Goal: Task Accomplishment & Management: Manage account settings

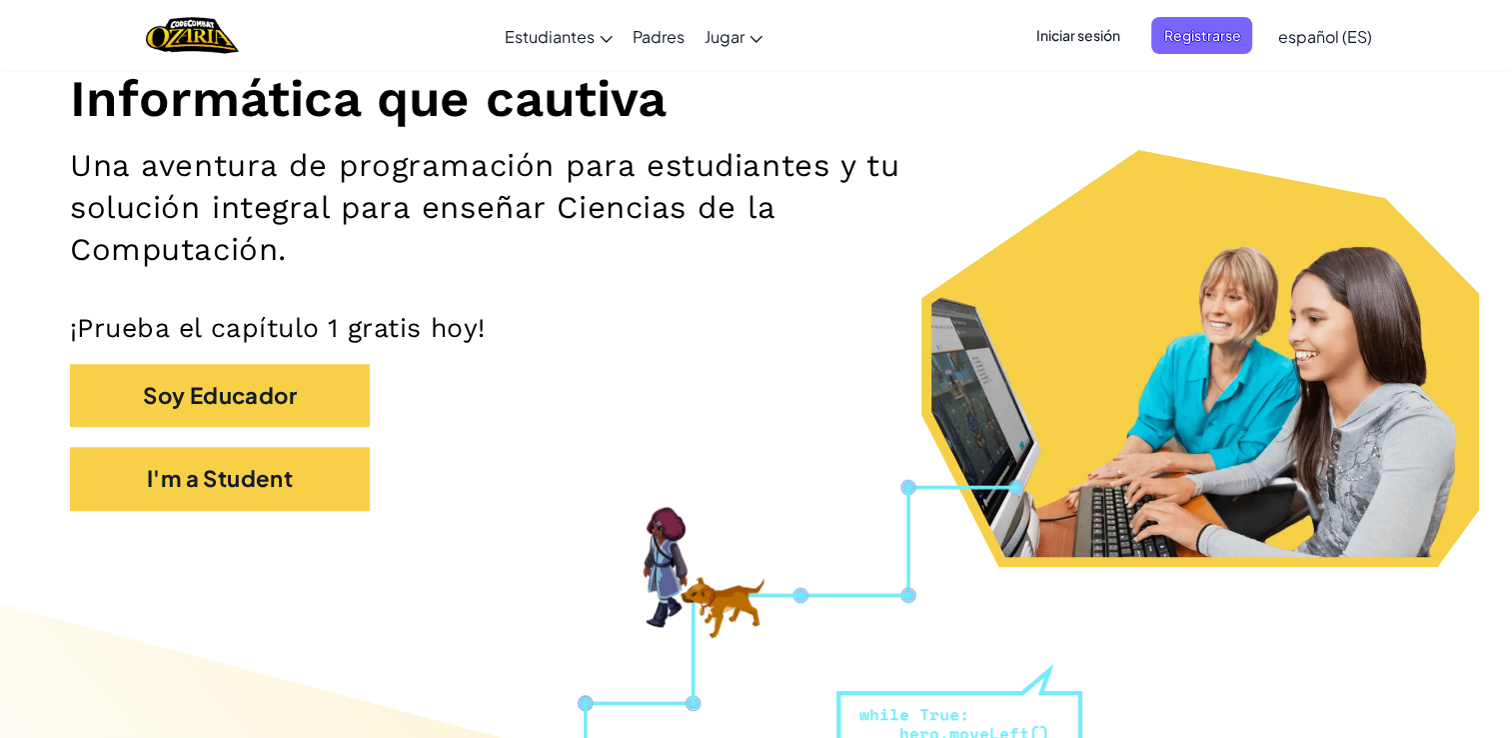
scroll to position [288, 0]
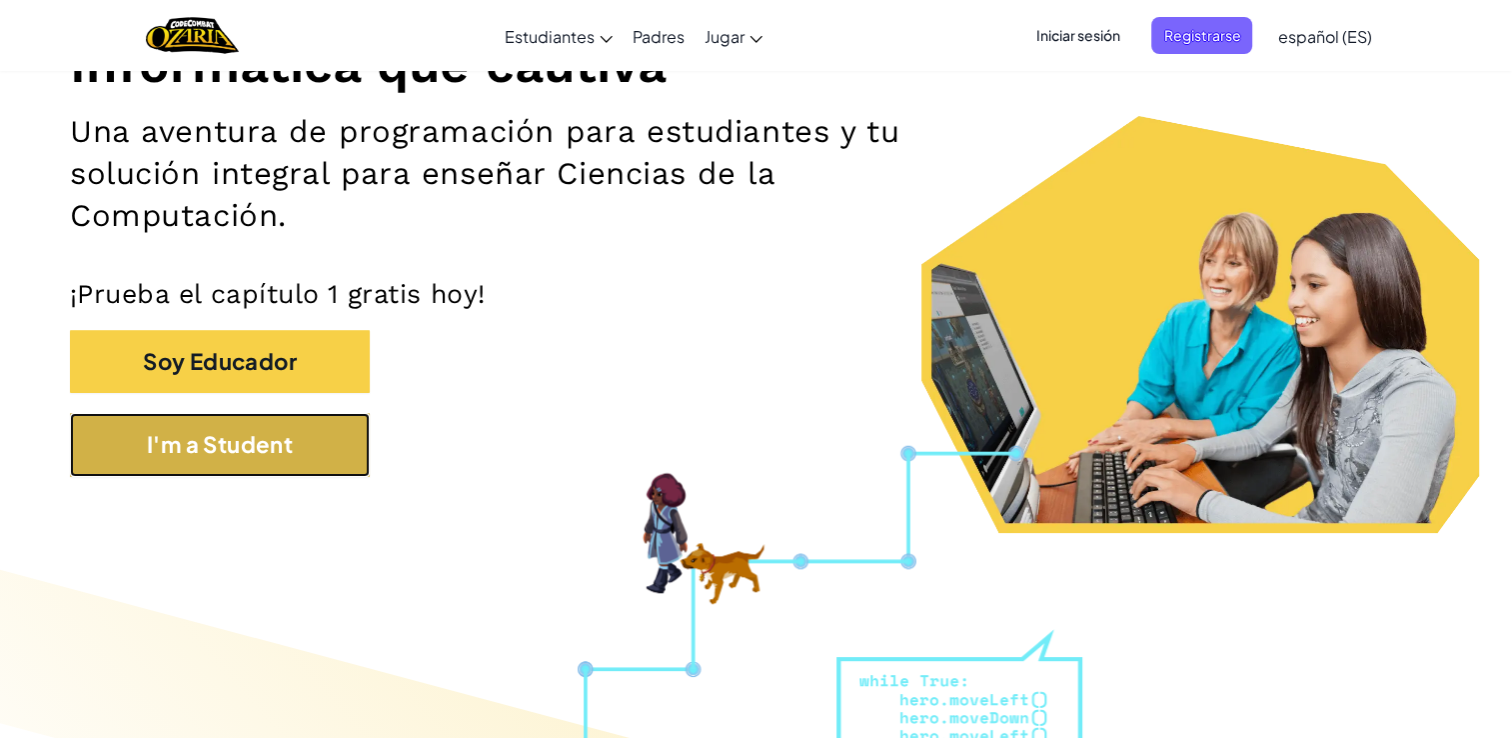
click at [256, 434] on button "I'm a Student" at bounding box center [220, 444] width 300 height 63
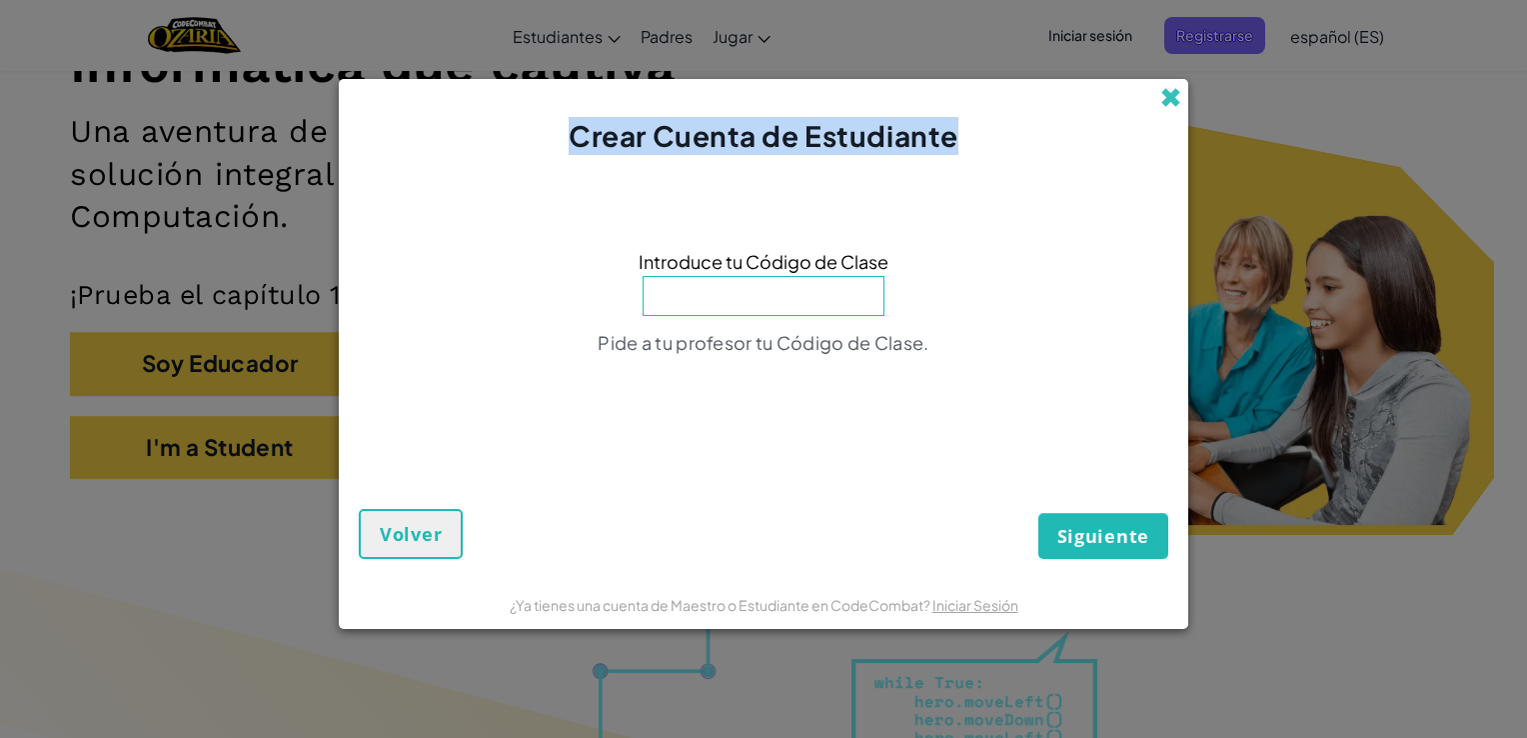
drag, startPoint x: 1190, startPoint y: 97, endPoint x: 1174, endPoint y: 95, distance: 16.1
click at [1174, 95] on div "Crear Cuenta de Estudiante Introduce tu Código de Clase Pide a tu profesor tu C…" at bounding box center [763, 369] width 1527 height 738
click at [1174, 95] on span at bounding box center [1170, 97] width 21 height 21
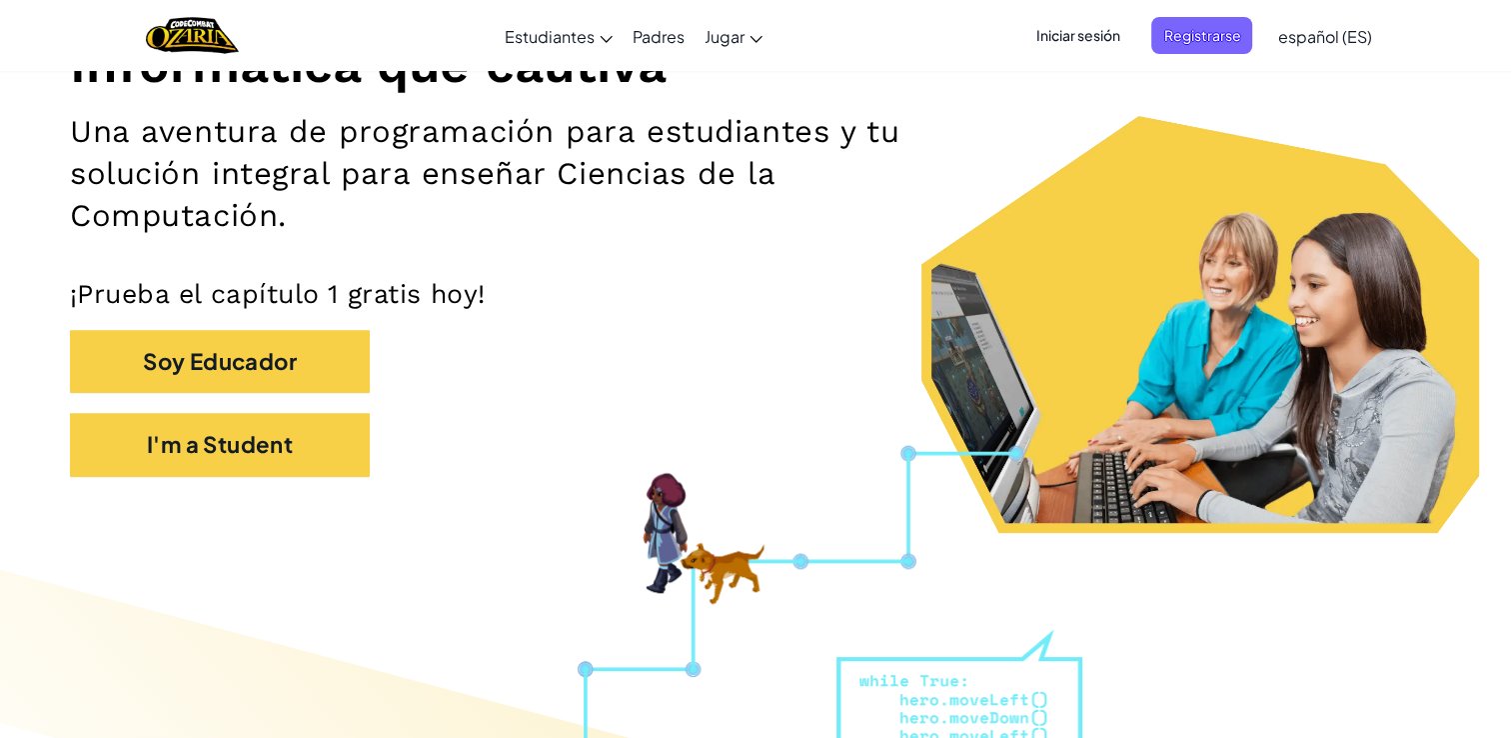
click at [1095, 26] on span "Iniciar sesión" at bounding box center [1077, 35] width 108 height 37
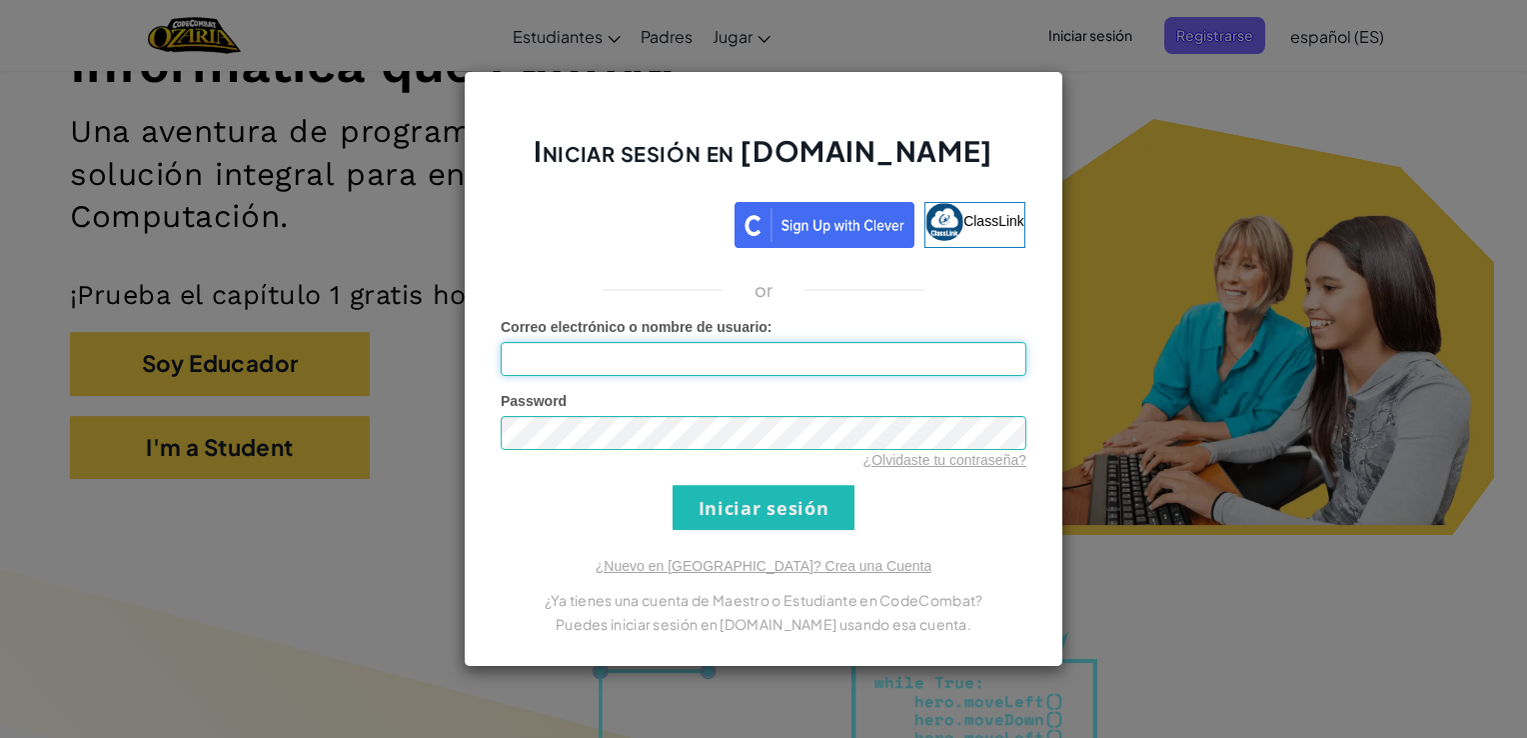
click at [628, 362] on input "Correo electrónico o nombre de usuario :" at bounding box center [764, 359] width 526 height 34
click at [654, 354] on input "Correo electrónico o nombre de usuario :" at bounding box center [764, 359] width 526 height 34
type input "j"
type input "[EMAIL_ADDRESS][DOMAIN_NAME]"
click at [1188, 184] on div "Iniciar sesión en [DOMAIN_NAME] ClassLink or Error desconocido. Correo electrón…" at bounding box center [763, 369] width 1527 height 738
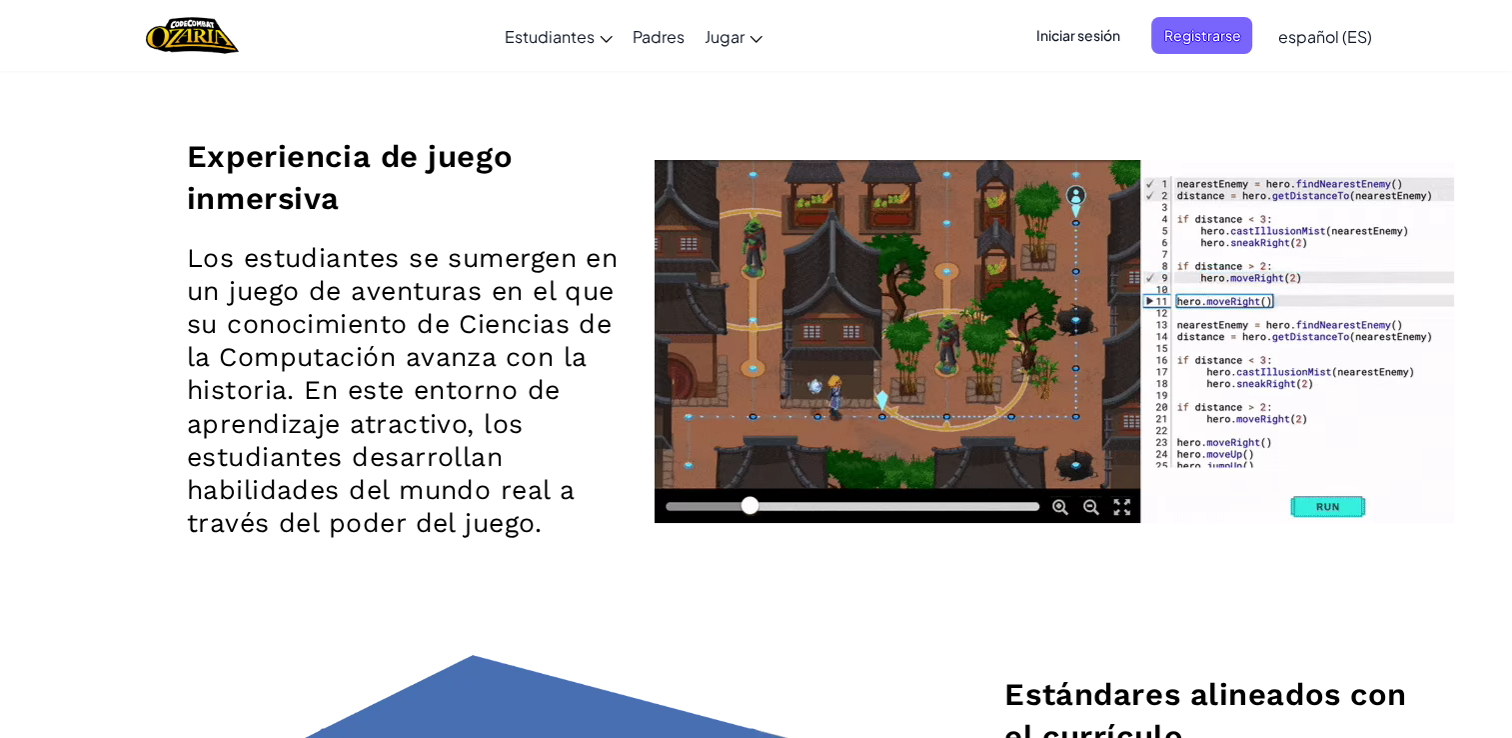
scroll to position [2724, 0]
